Goal: Find specific page/section

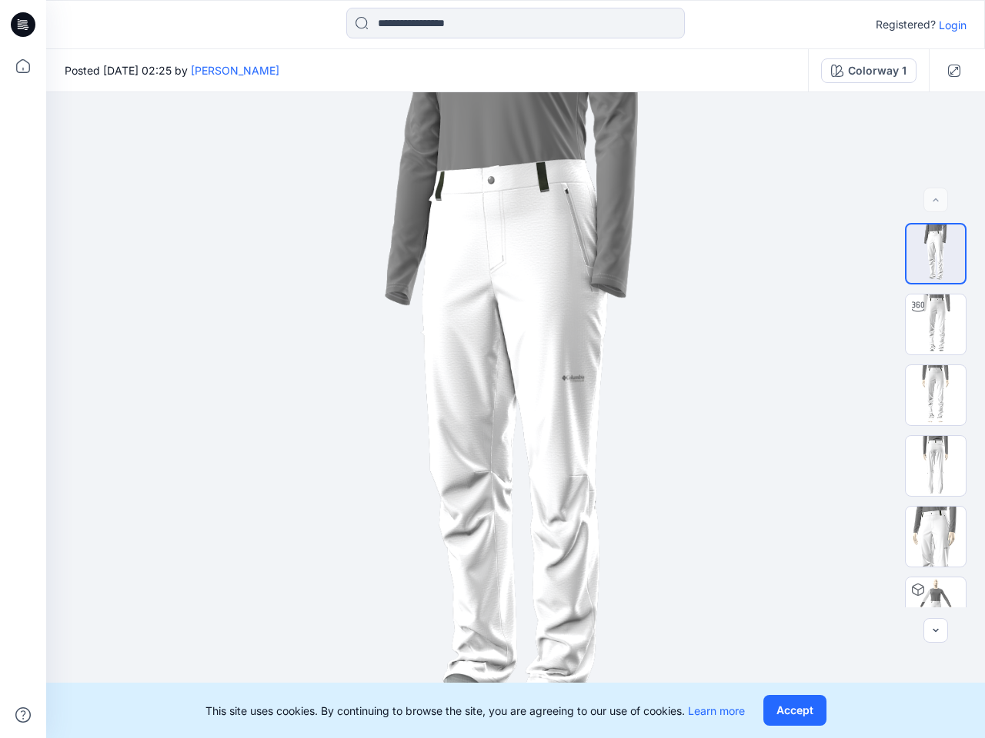
click at [492, 369] on img at bounding box center [515, 415] width 646 height 646
click at [24, 25] on icon at bounding box center [25, 25] width 6 height 1
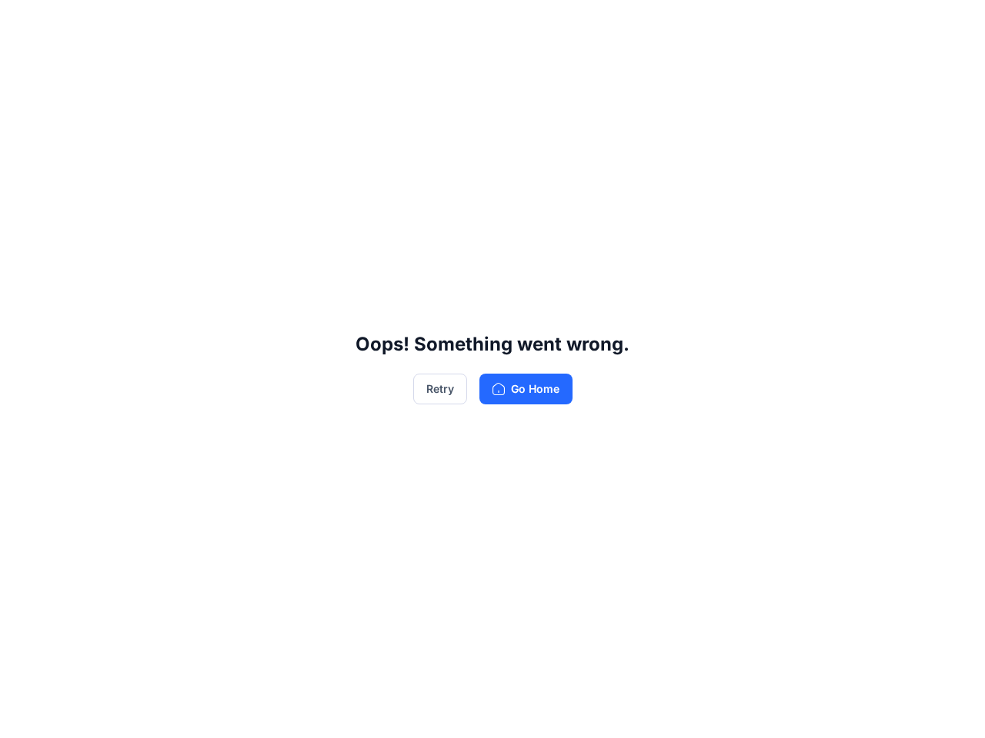
click at [23, 715] on div "Oops! Something went wrong. Retry Go Home" at bounding box center [492, 369] width 985 height 738
click at [515, 23] on div "Oops! Something went wrong. Retry Go Home" at bounding box center [492, 369] width 985 height 738
click at [952, 25] on div "Oops! Something went wrong. Retry Go Home" at bounding box center [492, 369] width 985 height 738
click at [221, 70] on div "Oops! Something went wrong. Retry Go Home" at bounding box center [492, 369] width 985 height 738
click at [868, 71] on div "Oops! Something went wrong. Retry Go Home" at bounding box center [492, 369] width 985 height 738
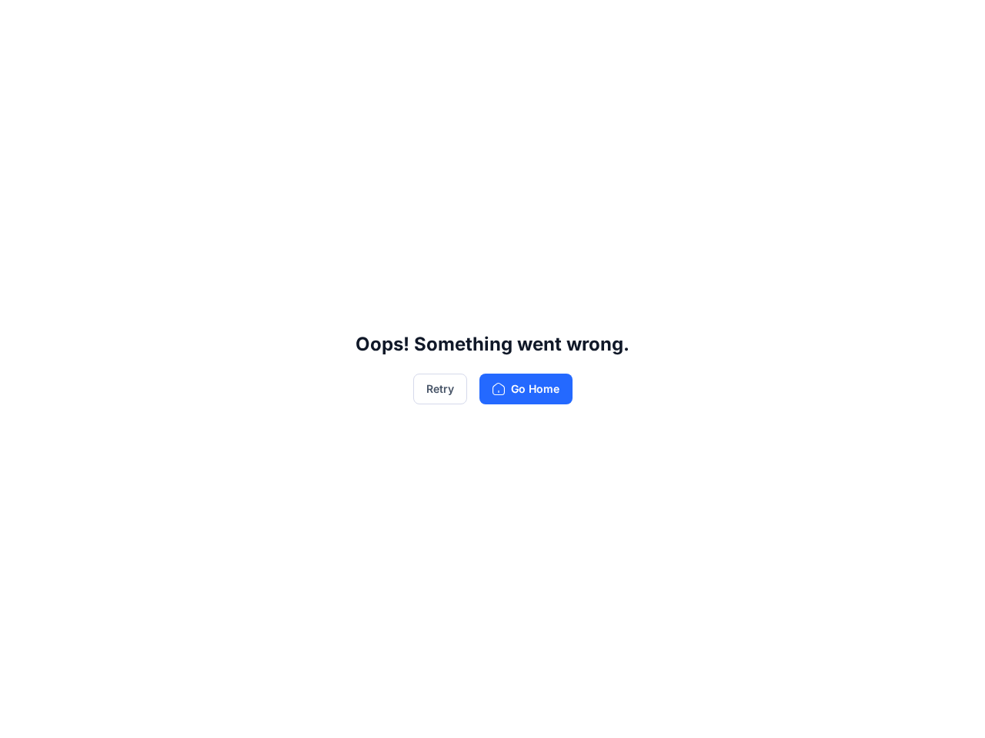
click at [954, 71] on div "Oops! Something went wrong. Retry Go Home" at bounding box center [492, 369] width 985 height 738
click at [935, 200] on div "Oops! Something went wrong. Retry Go Home" at bounding box center [492, 369] width 985 height 738
